Goal: Navigation & Orientation: Find specific page/section

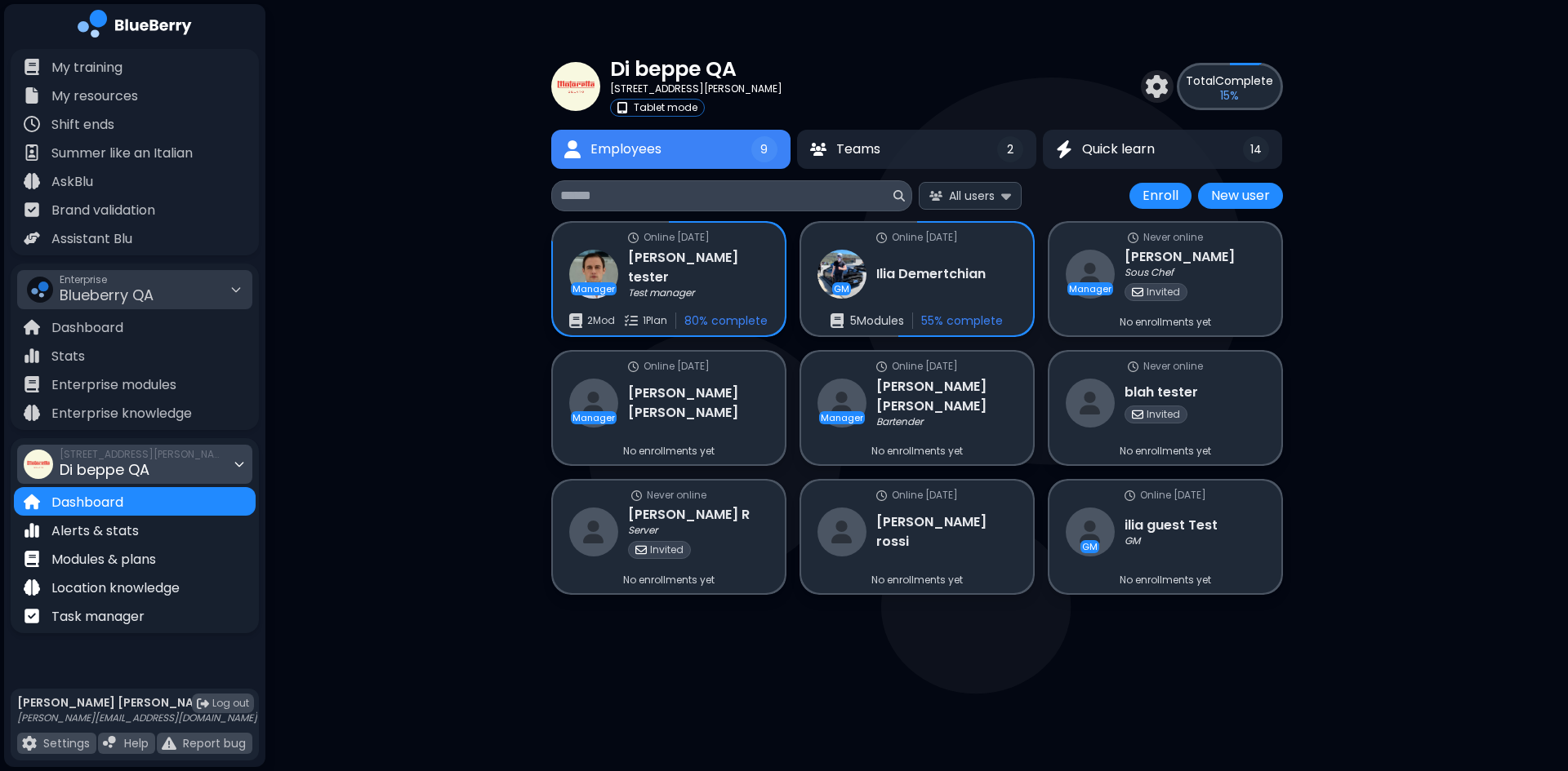
click at [146, 460] on span "Di beppe QA" at bounding box center [104, 470] width 90 height 20
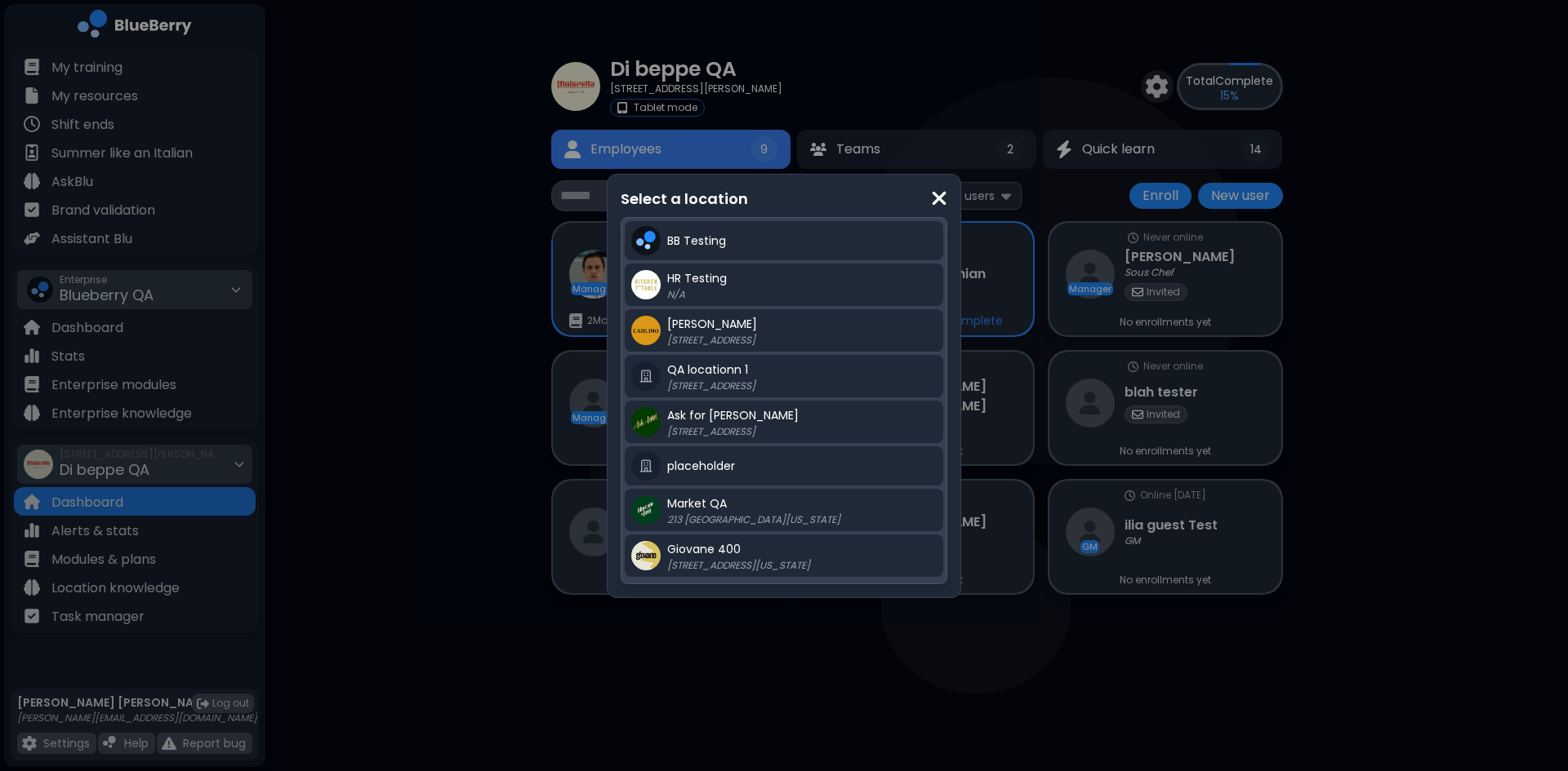
click at [185, 306] on div "Select a location BB Testing HR Testing N/A [PERSON_NAME] QA [STREET_ADDRESS][G…" at bounding box center [784, 385] width 1568 height 771
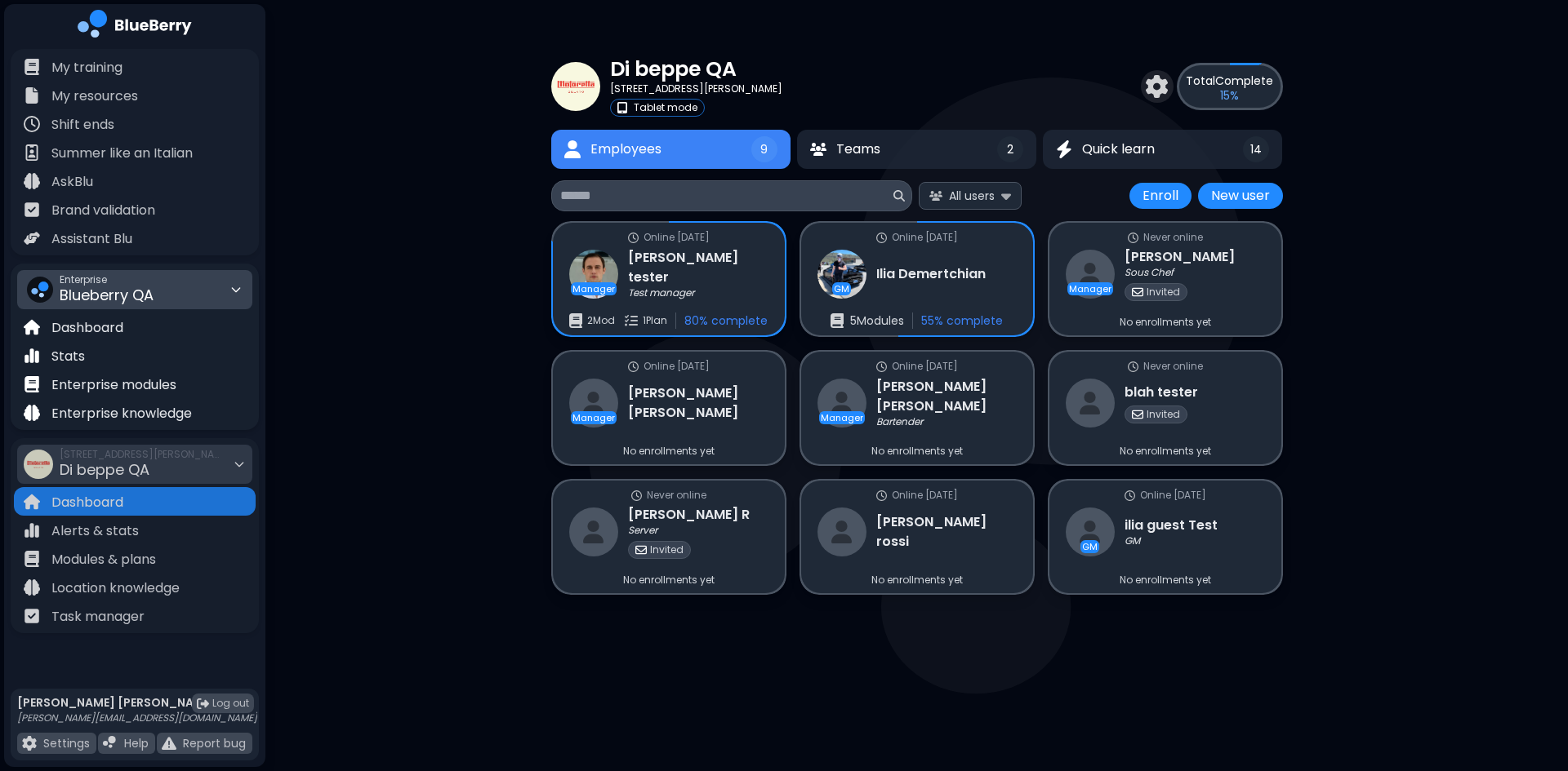
click at [188, 287] on div "Enterprise Blueberry QA" at bounding box center [134, 290] width 235 height 39
click at [160, 352] on div "Kitchen Table" at bounding box center [134, 351] width 234 height 26
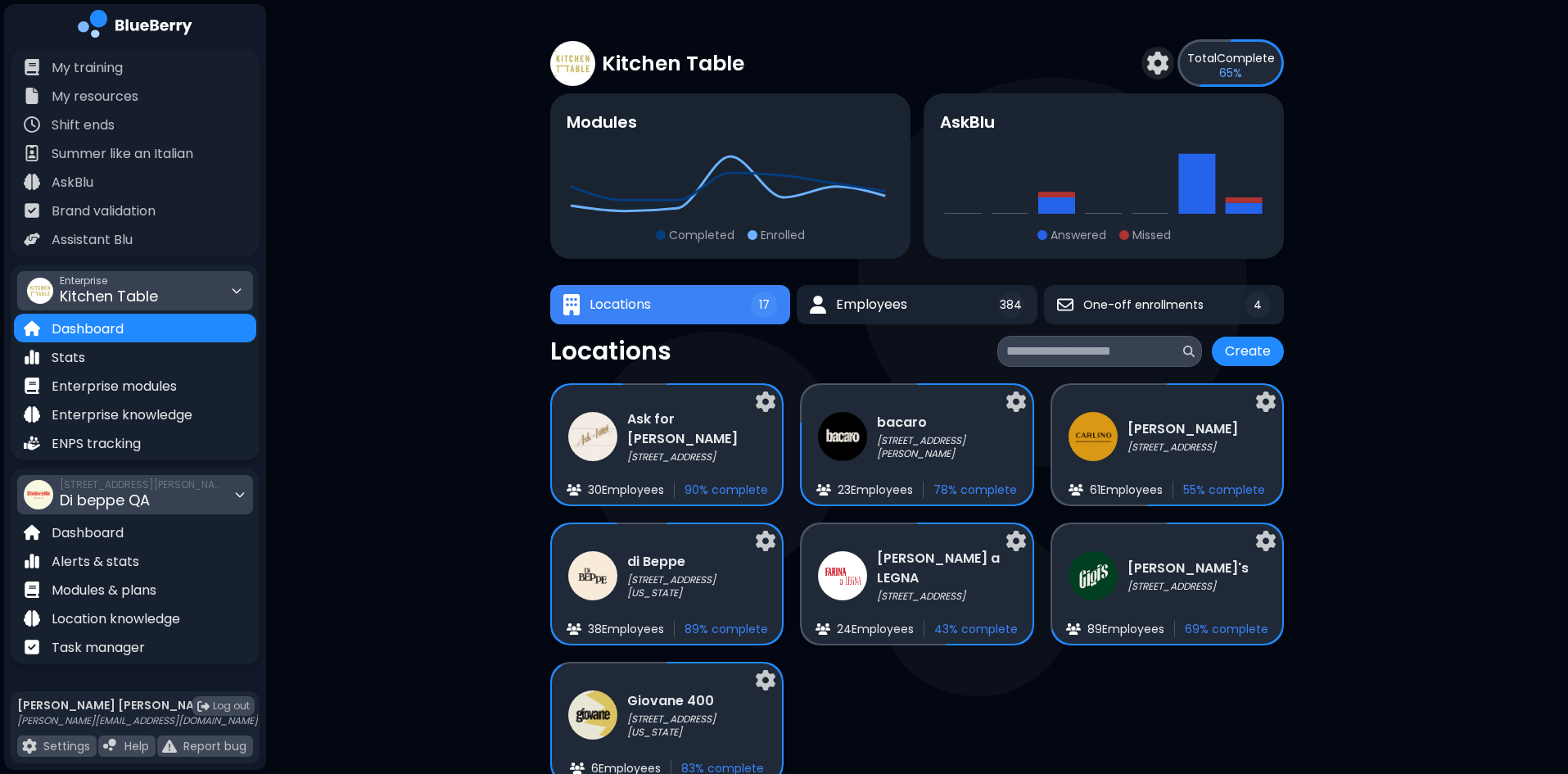
click at [114, 491] on span "Di beppe QA" at bounding box center [104, 500] width 90 height 20
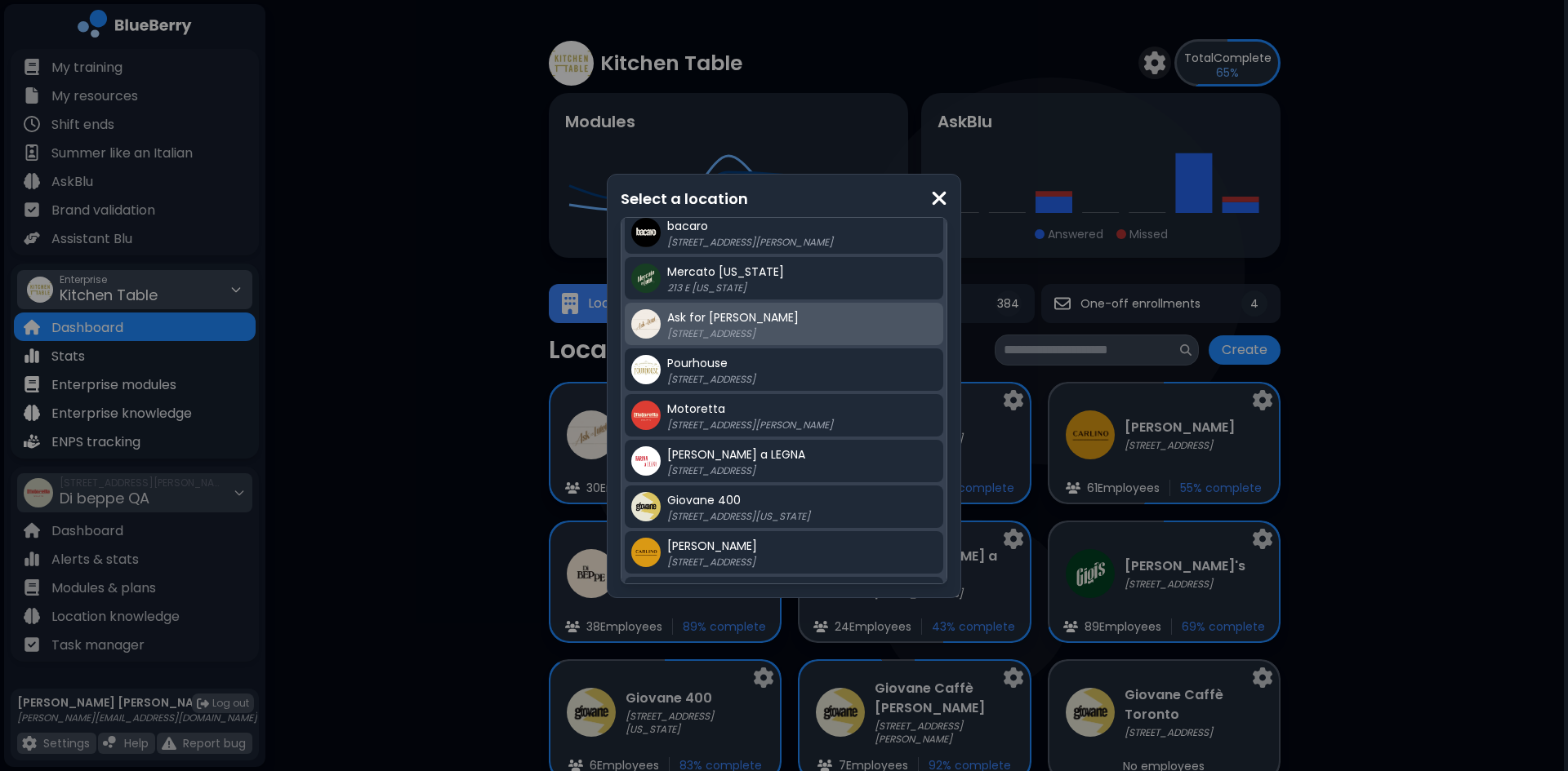
scroll to position [333, 0]
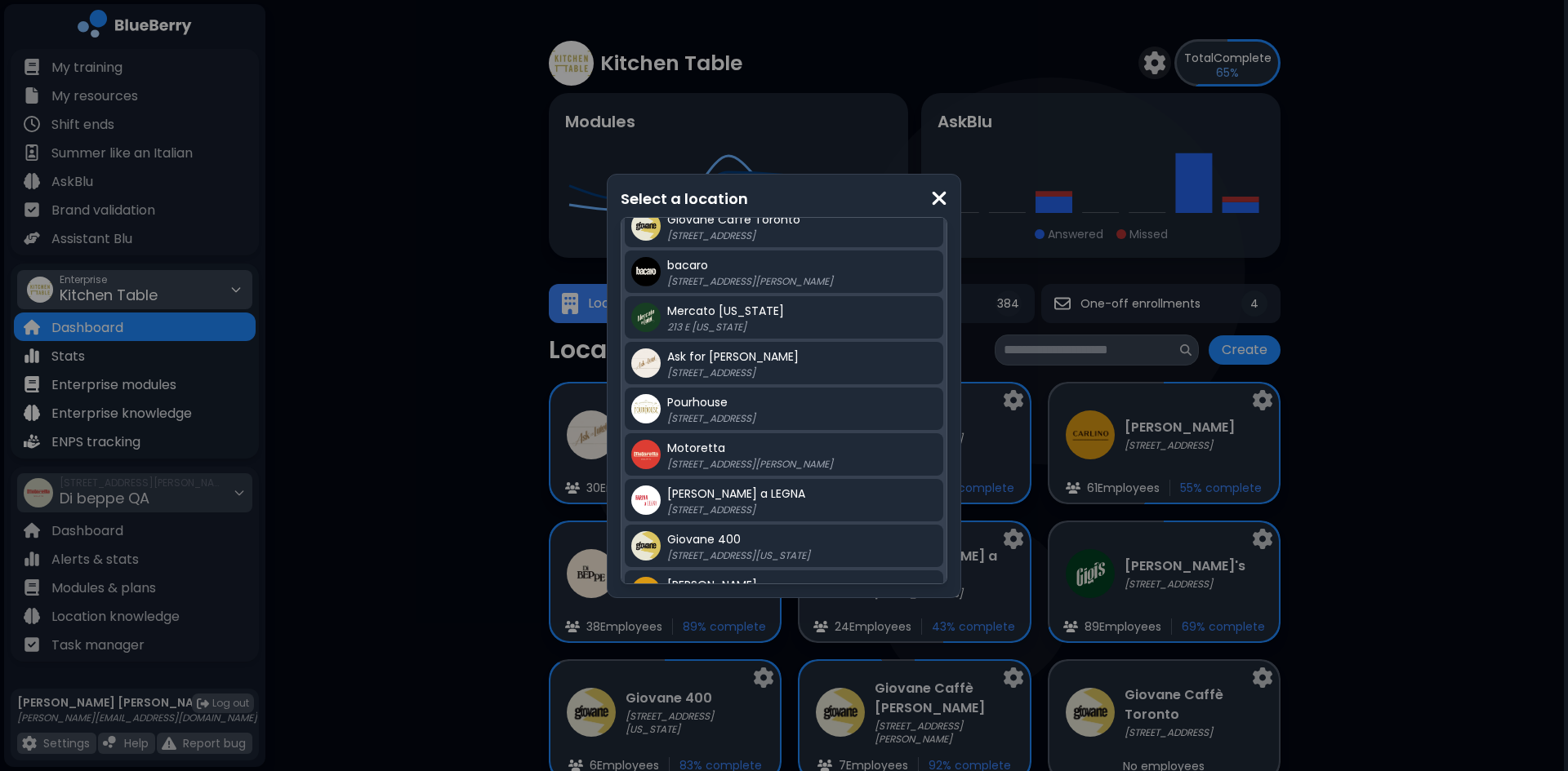
click at [782, 323] on p "213 E [US_STATE]" at bounding box center [770, 327] width 204 height 13
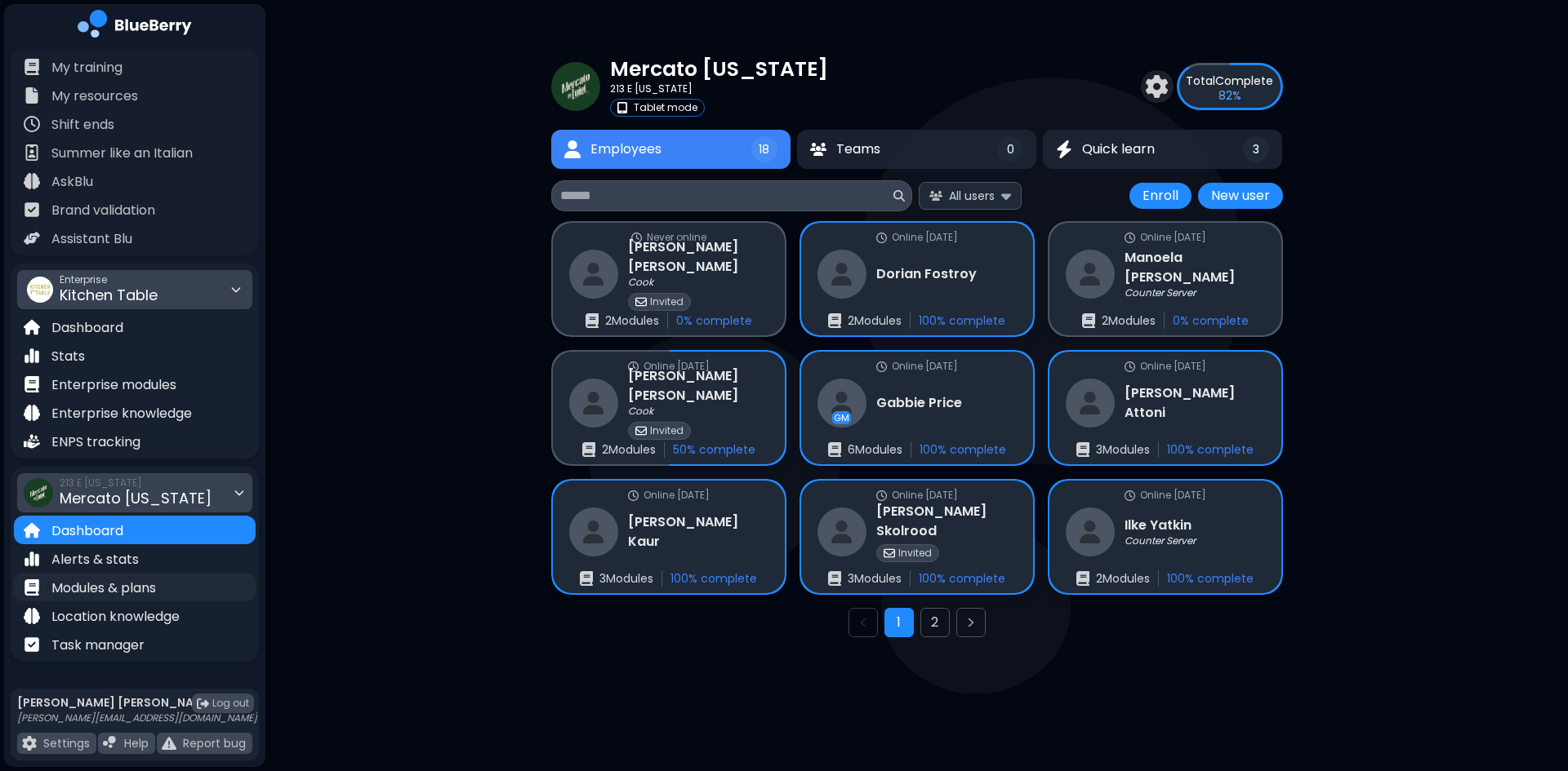
click at [152, 592] on p "Modules & plans" at bounding box center [103, 588] width 105 height 19
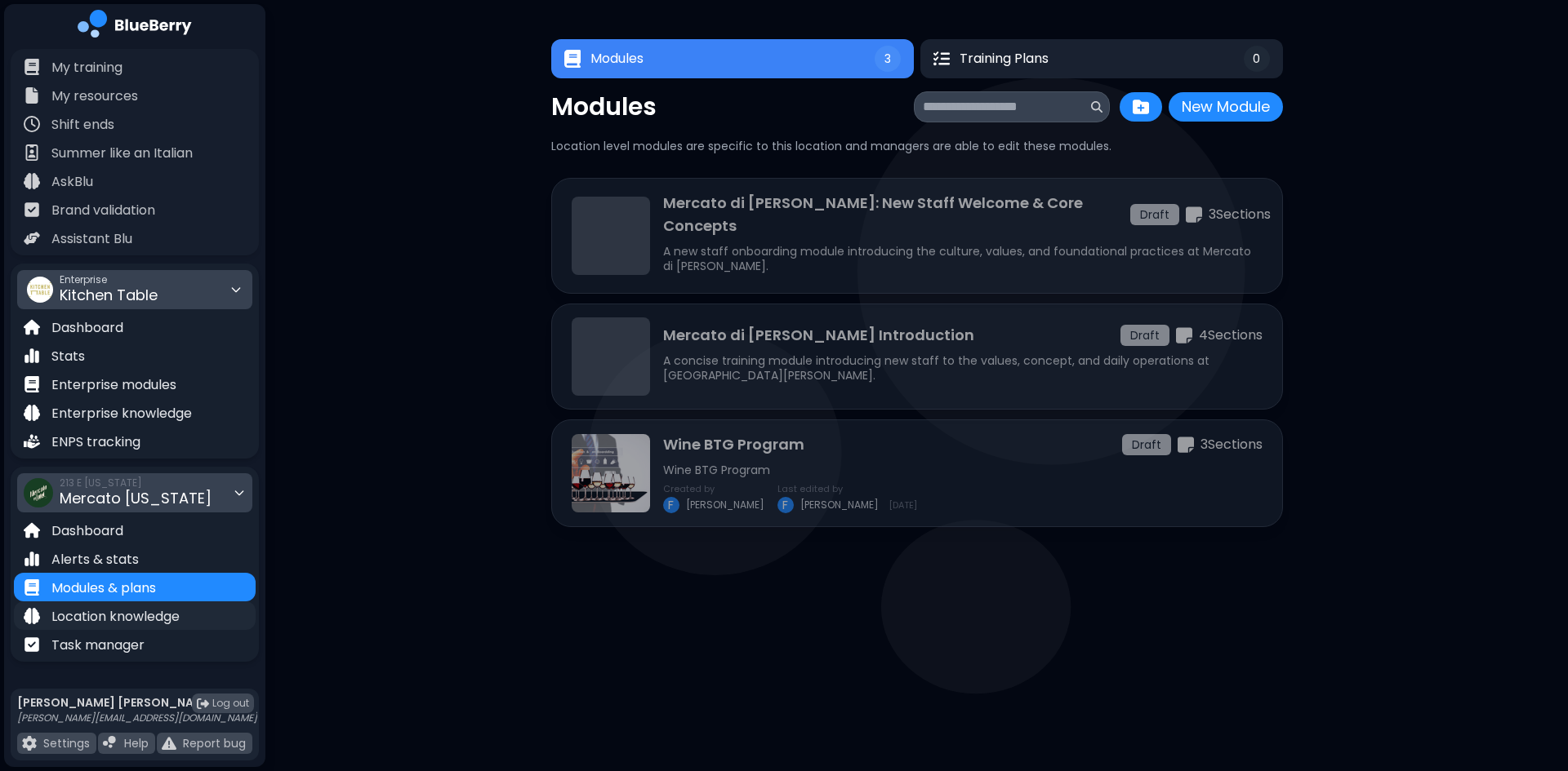
click at [155, 619] on p "Location knowledge" at bounding box center [115, 616] width 128 height 19
